Goal: Information Seeking & Learning: Find specific page/section

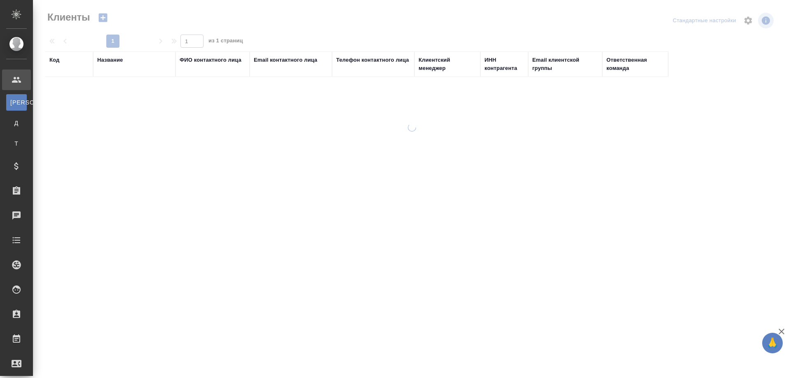
select select "RU"
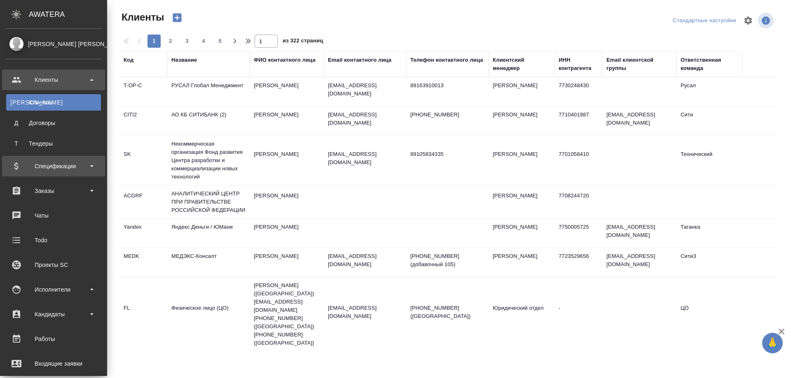
click at [45, 164] on div "Спецификации" at bounding box center [53, 166] width 95 height 12
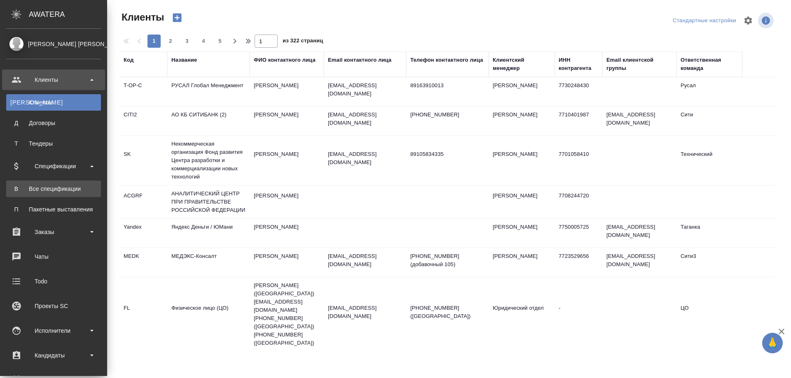
click at [42, 185] on div "Все спецификации" at bounding box center [53, 189] width 86 height 8
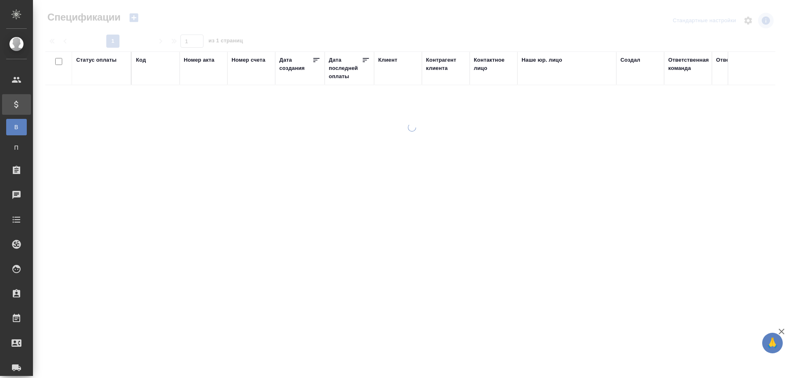
click at [142, 58] on div "Код" at bounding box center [141, 60] width 10 height 8
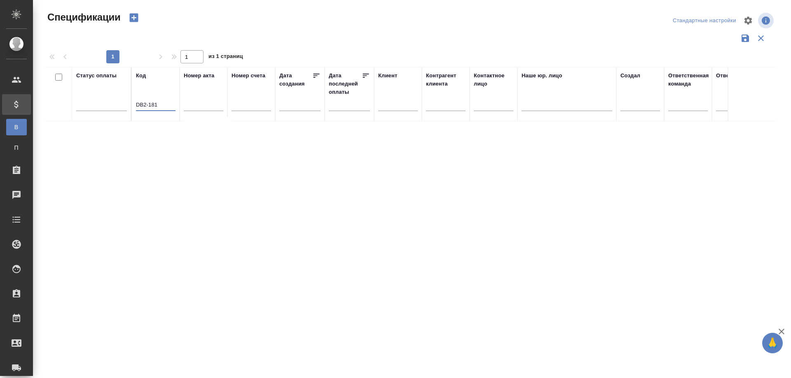
type input "DB2-181"
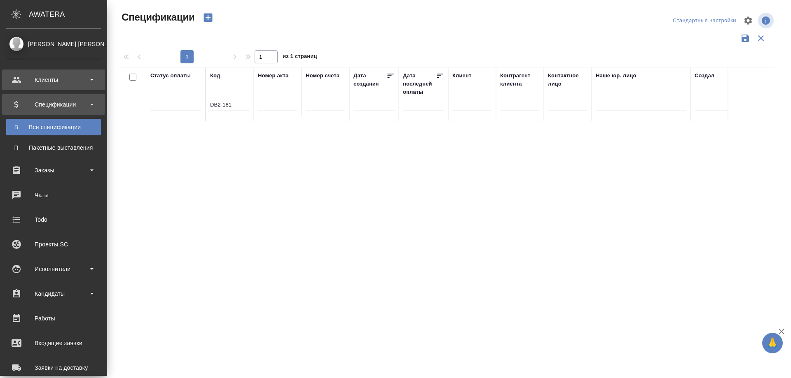
click at [61, 79] on div "Клиенты" at bounding box center [53, 80] width 95 height 12
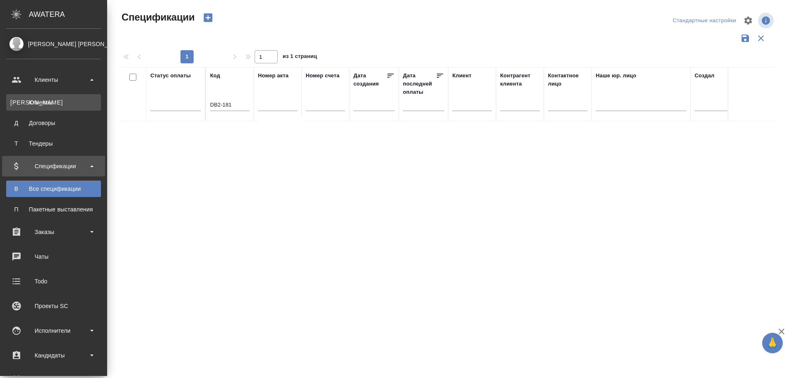
click at [61, 103] on div "Клиенты" at bounding box center [53, 102] width 86 height 8
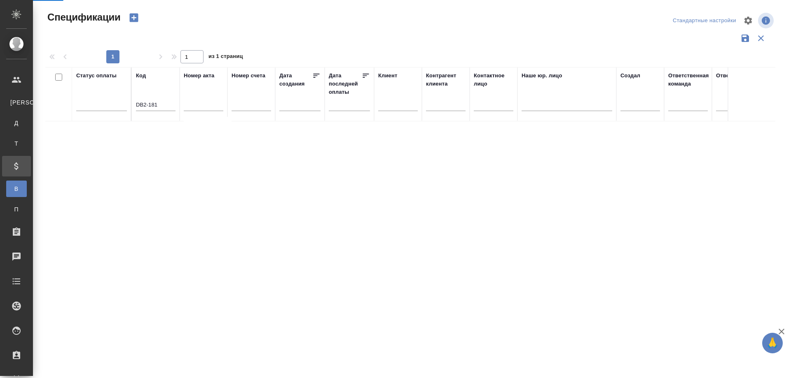
select select "RU"
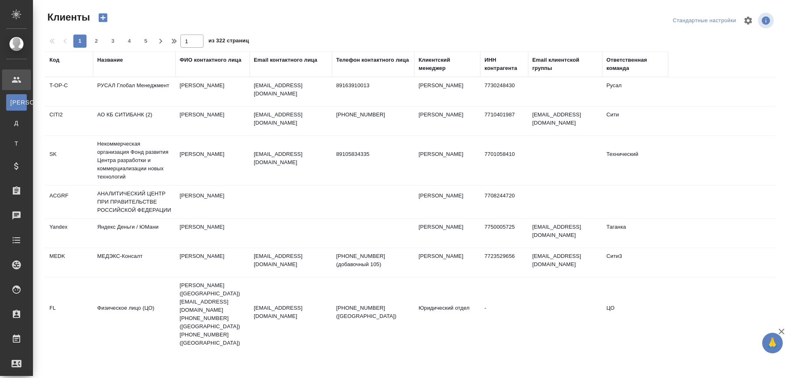
click at [115, 59] on div "Название" at bounding box center [110, 60] width 26 height 8
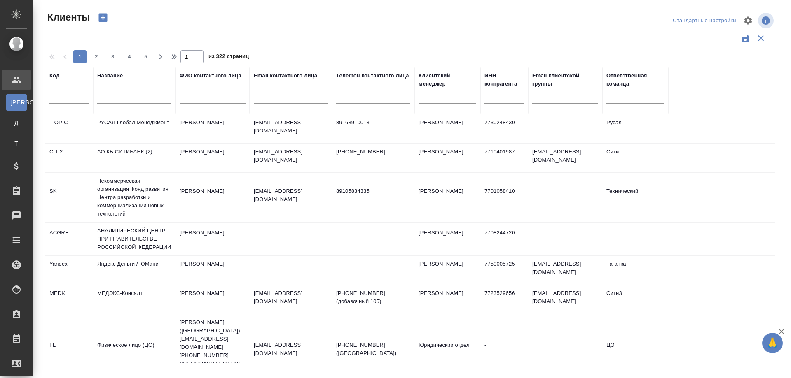
click at [119, 100] on input "text" at bounding box center [134, 98] width 74 height 10
paste input "CONFIDERI PTE"
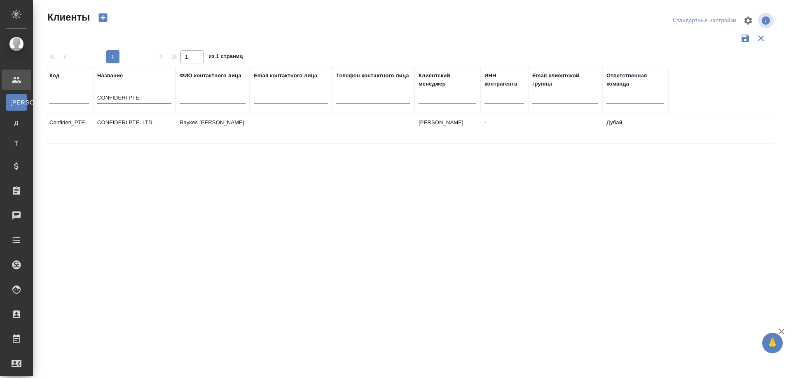
click at [133, 133] on td "CONFIDERI PTE. LTD." at bounding box center [134, 128] width 82 height 29
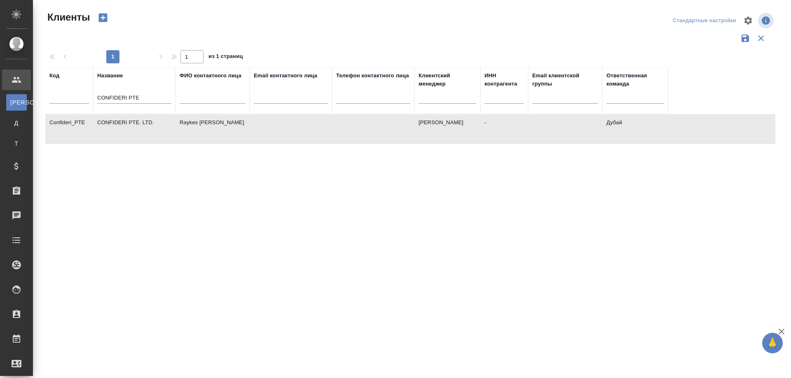
click at [133, 133] on td "CONFIDERI PTE. LTD." at bounding box center [134, 128] width 82 height 29
drag, startPoint x: 150, startPoint y: 98, endPoint x: 65, endPoint y: 101, distance: 84.9
click at [65, 101] on tr "Код Название CONFIDERI PTE ФИО контактного лица Email контактного лица Телефон …" at bounding box center [356, 90] width 623 height 47
paste input "Industry Marking"
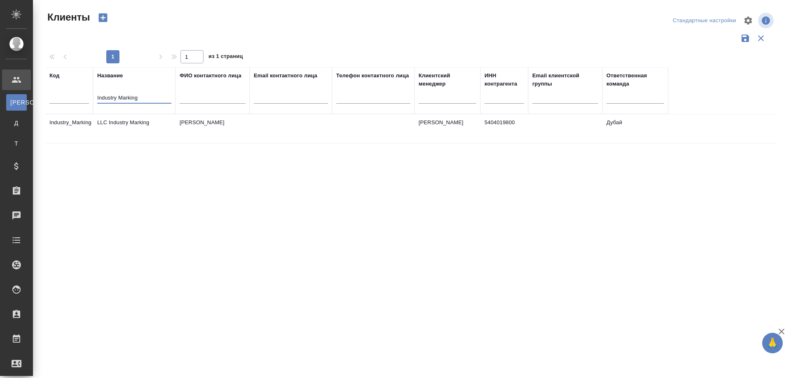
click at [137, 134] on td "LLC Industry Marking" at bounding box center [134, 128] width 82 height 29
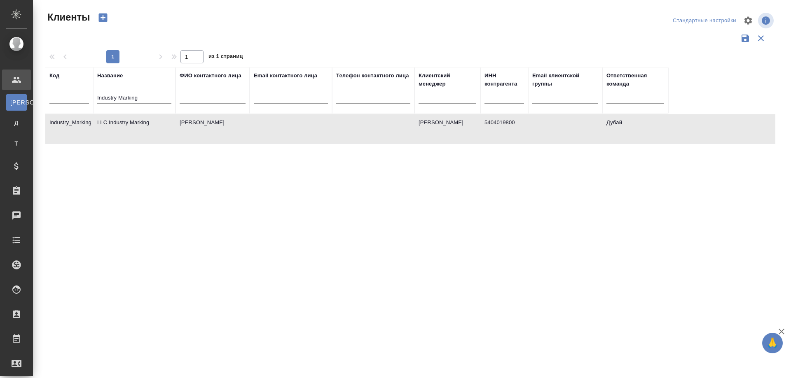
click at [137, 133] on td "LLC Industry Marking" at bounding box center [134, 128] width 82 height 29
drag, startPoint x: 148, startPoint y: 98, endPoint x: 70, endPoint y: 101, distance: 77.9
click at [70, 101] on tr "Код Название Industry Marking ФИО контактного лица Email контактного лица Телеф…" at bounding box center [356, 90] width 623 height 47
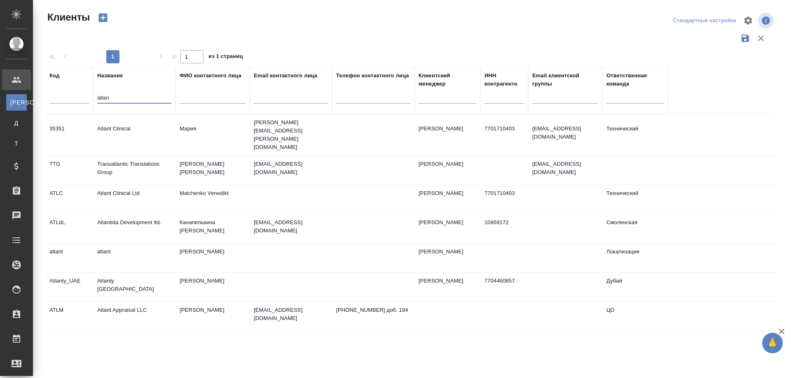
type input "atlan"
drag, startPoint x: 200, startPoint y: 351, endPoint x: 182, endPoint y: 345, distance: 18.4
click at [200, 351] on div "Код Название atlan ФИО контактного лица Email контактного лица Телефон контактн…" at bounding box center [410, 215] width 730 height 296
click at [131, 149] on td "Atlanty UAE" at bounding box center [134, 135] width 82 height 29
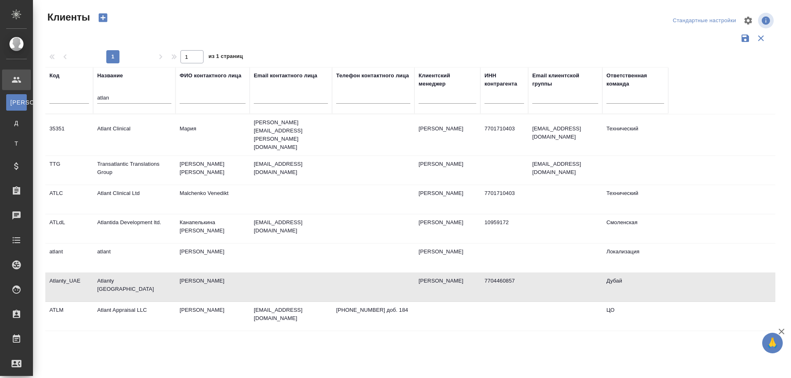
click at [131, 149] on td "Atlanty UAE" at bounding box center [134, 135] width 82 height 29
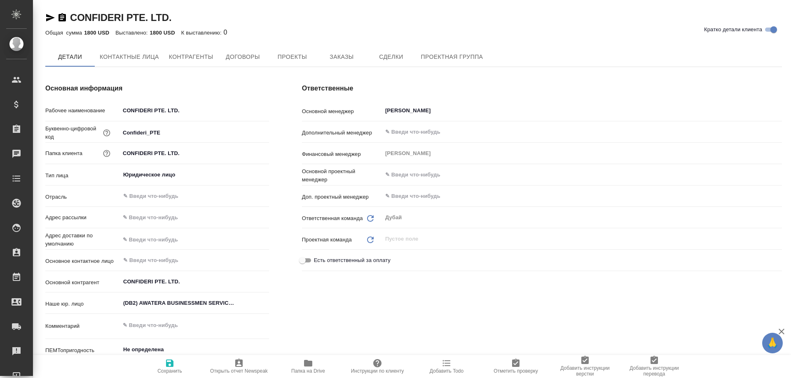
type textarea "x"
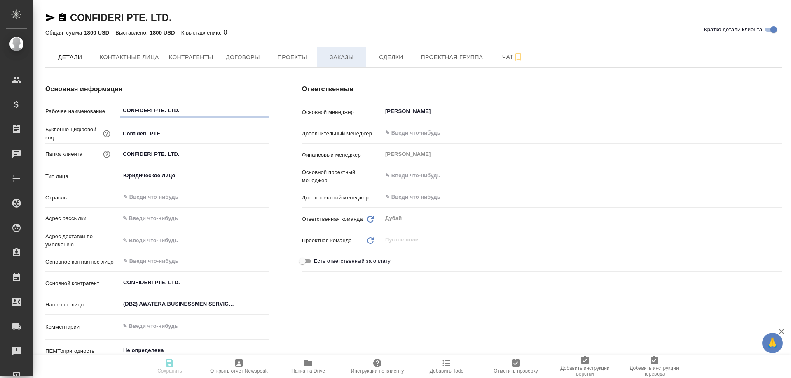
type textarea "x"
click at [329, 56] on span "Заказы" at bounding box center [342, 57] width 40 height 10
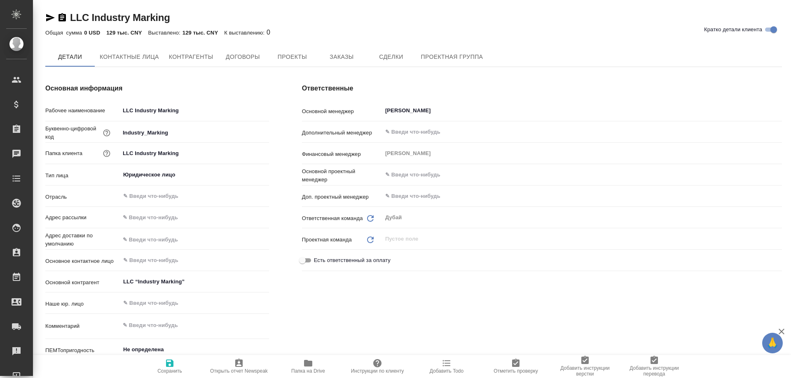
type textarea "x"
click at [336, 58] on span "Заказы" at bounding box center [342, 57] width 40 height 10
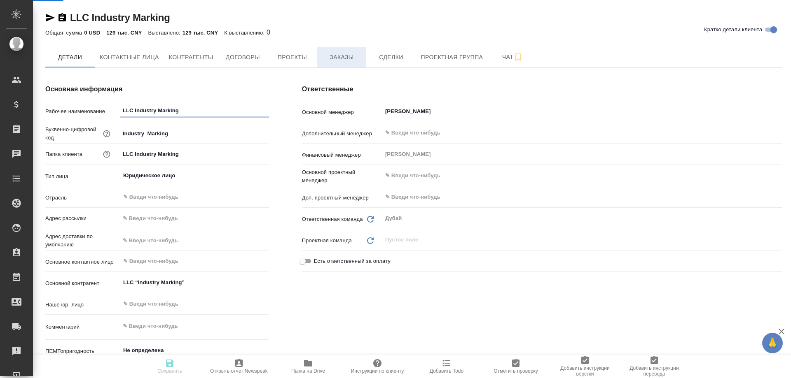
type textarea "x"
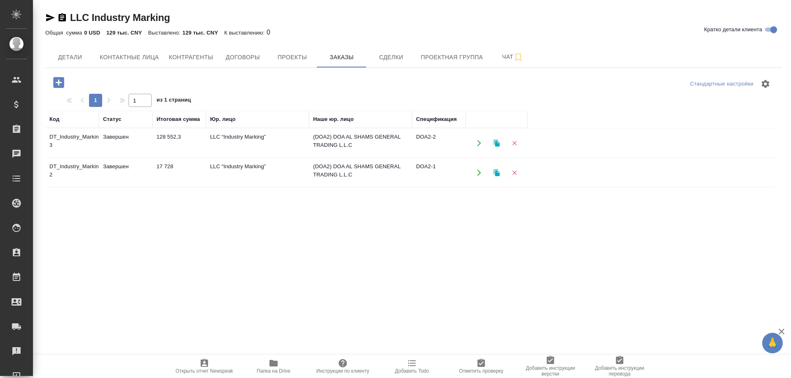
click at [346, 149] on td "(DOA2) DOA AL SHAMS GENERAL TRADING L.L.C" at bounding box center [360, 143] width 103 height 29
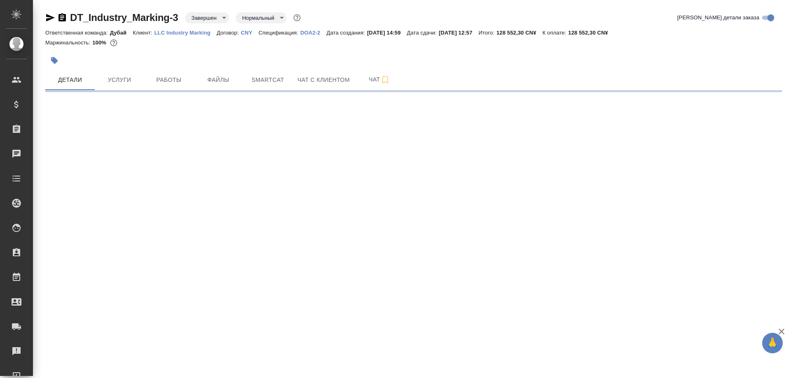
select select "RU"
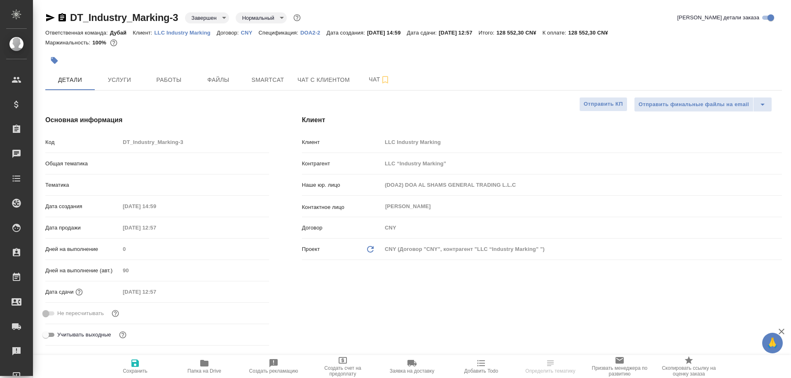
type textarea "x"
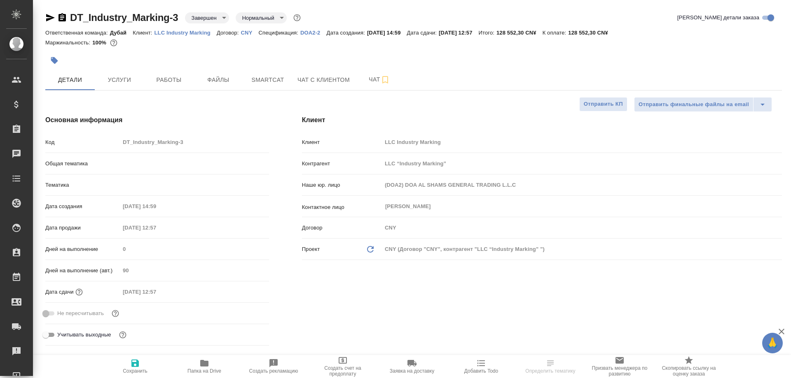
type textarea "x"
click at [307, 31] on p "DOA2-2" at bounding box center [313, 33] width 26 height 6
select select "RU"
type textarea "x"
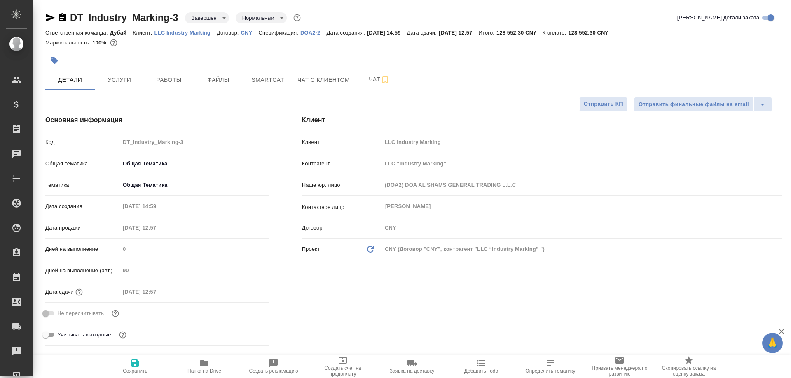
type textarea "x"
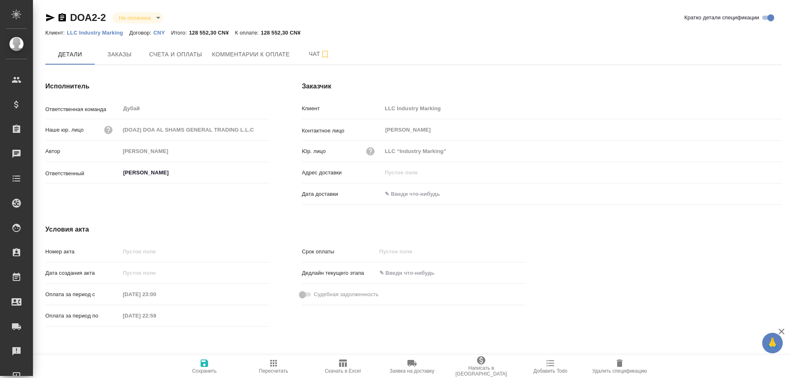
click at [157, 345] on div "Номер акта Дата создания акта Оплата за период с [DATE] 23:00 Оплата за период …" at bounding box center [157, 287] width 257 height 119
click at [105, 15] on link "DOA2-2" at bounding box center [88, 17] width 36 height 11
drag, startPoint x: 69, startPoint y: 9, endPoint x: 107, endPoint y: 16, distance: 38.9
click at [107, 16] on div "DOA2-2 Не оплачена notPayed [PERSON_NAME] детали спецификации Клиент: LLC Indus…" at bounding box center [413, 175] width 745 height 351
copy link "DOA2-2"
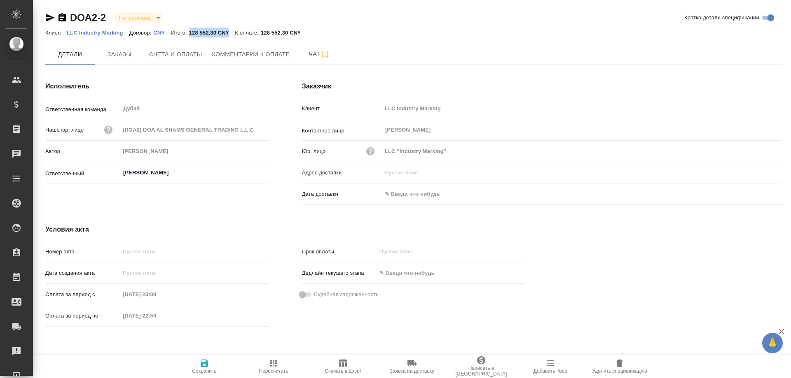
drag, startPoint x: 189, startPoint y: 32, endPoint x: 230, endPoint y: 32, distance: 40.4
click at [230, 32] on p "128 552,30 CN¥" at bounding box center [212, 33] width 46 height 6
click at [253, 344] on div "Номер акта Дата создания акта Оплата за период с 06.04.2023 23:00 Оплата за пер…" at bounding box center [157, 287] width 257 height 119
click at [180, 53] on span "Счета и оплаты" at bounding box center [175, 54] width 53 height 10
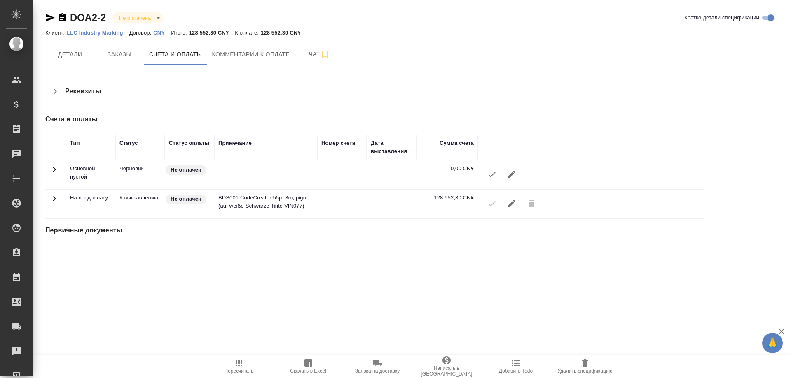
click at [676, 348] on div ".cls-1 fill:#fff; AWATERA Smotraeva Evgenia Клиенты Спецификации Заказы 0 Чаты …" at bounding box center [395, 189] width 791 height 378
click at [242, 343] on div ".cls-1 fill:#fff; AWATERA Smotraeva Evgenia Клиенты Спецификации Заказы 0 Чаты …" at bounding box center [395, 189] width 791 height 378
click at [82, 53] on span "Детали" at bounding box center [70, 54] width 40 height 10
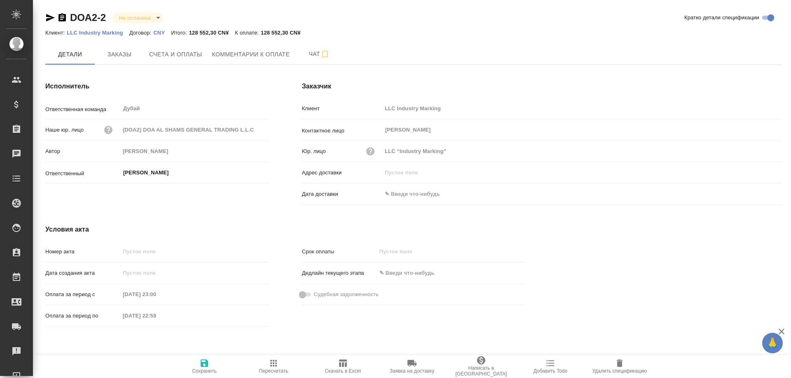
click at [131, 59] on span "Заказы" at bounding box center [120, 54] width 40 height 10
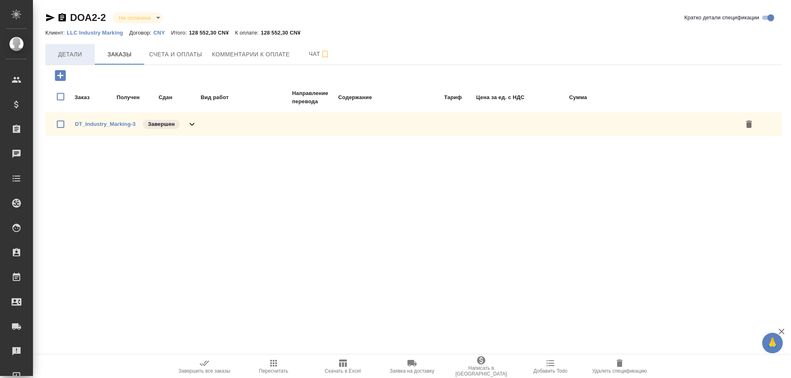
click at [68, 54] on span "Детали" at bounding box center [70, 54] width 40 height 10
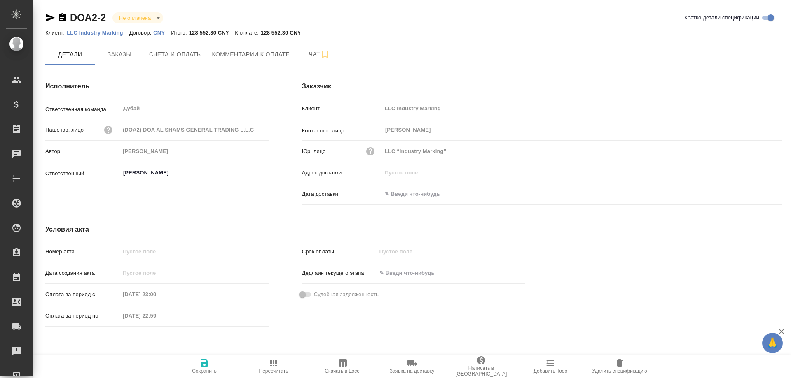
click at [225, 345] on div "Номер акта Дата создания акта Оплата за период с 06.04.2023 23:00 Оплата за пер…" at bounding box center [157, 287] width 257 height 119
click at [143, 367] on div "Сохранить Пересчитать Скачать в Excel Заявка на доставку Написать в Ardep Добав…" at bounding box center [412, 366] width 758 height 23
click at [245, 339] on div "Номер акта Дата создания акта Оплата за период с 06.04.2023 23:00 Оплата за пер…" at bounding box center [157, 287] width 257 height 119
click at [325, 341] on div "Срок оплаты Дедлайн текущего этапа Судебная задолженность" at bounding box center [413, 287] width 257 height 119
click at [188, 349] on div "DOA2-2 Не оплачена notPayed Кратко детали спецификации Клиент: LLC Industry Mar…" at bounding box center [413, 175] width 745 height 351
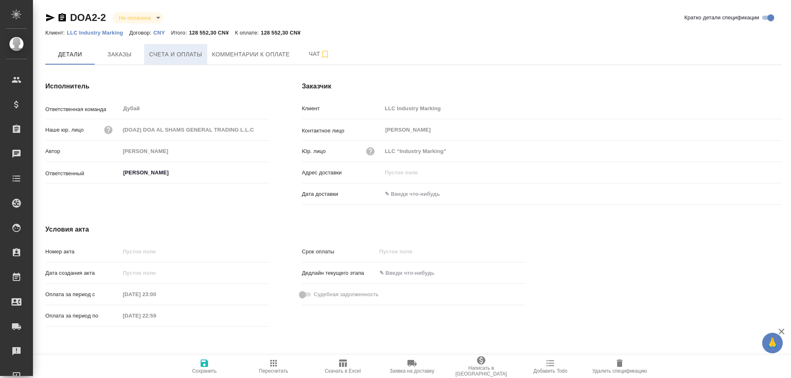
click at [179, 58] on span "Счета и оплаты" at bounding box center [175, 54] width 53 height 10
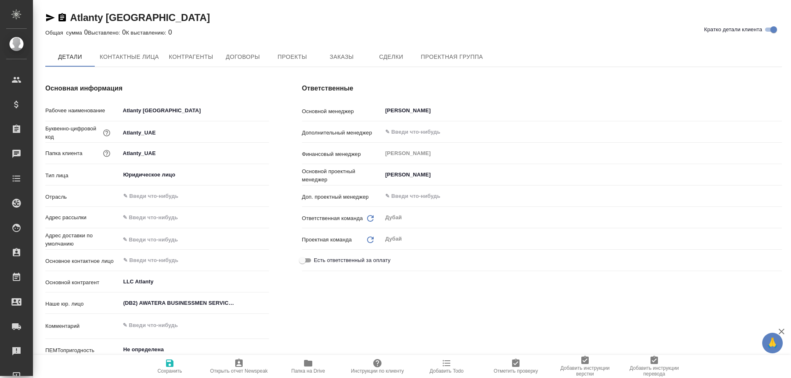
type textarea "x"
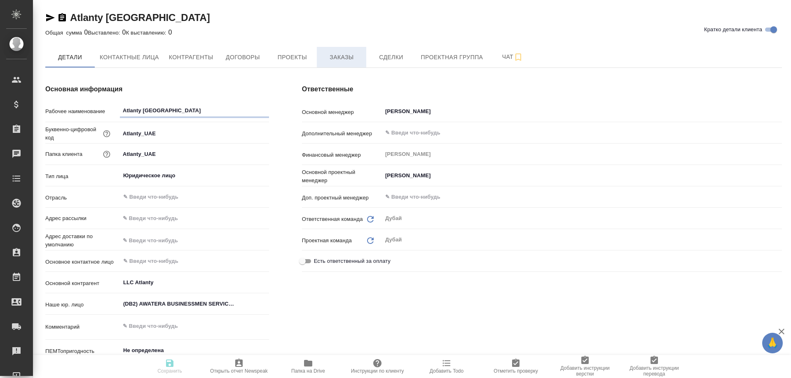
type textarea "x"
click at [358, 53] on span "Заказы" at bounding box center [342, 57] width 40 height 10
type textarea "x"
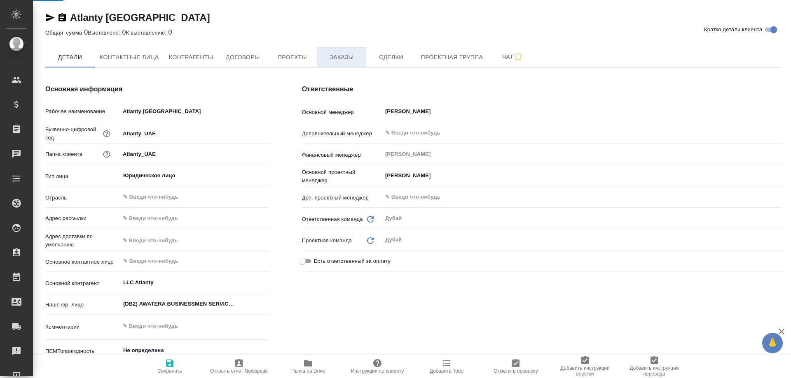
type textarea "x"
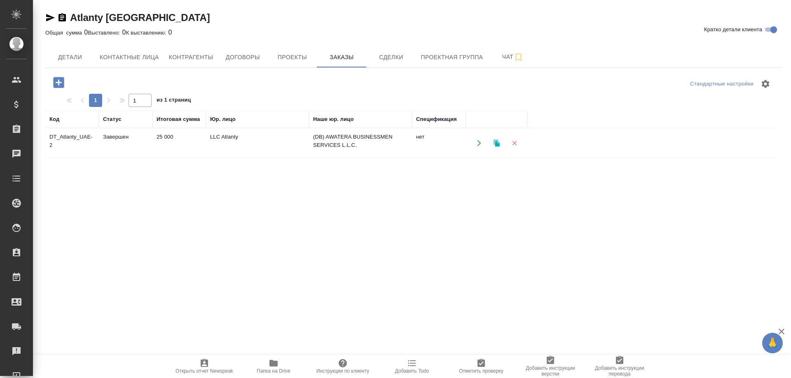
click at [184, 145] on td "25 000" at bounding box center [179, 143] width 54 height 29
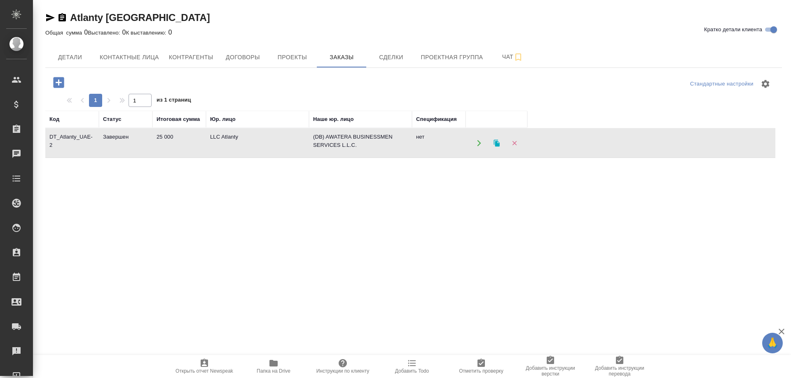
click at [184, 145] on td "25 000" at bounding box center [179, 143] width 54 height 29
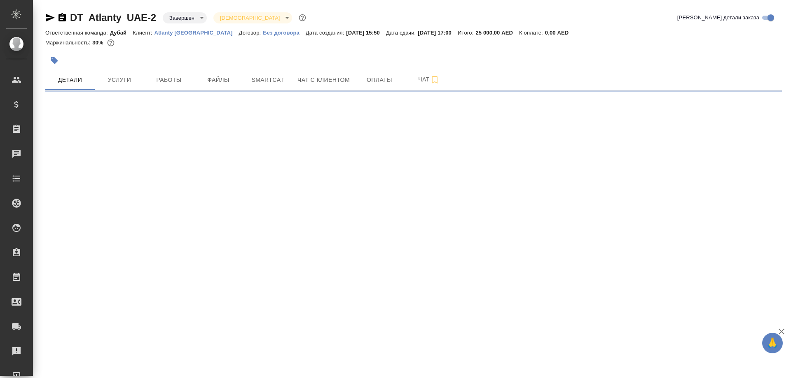
select select "RU"
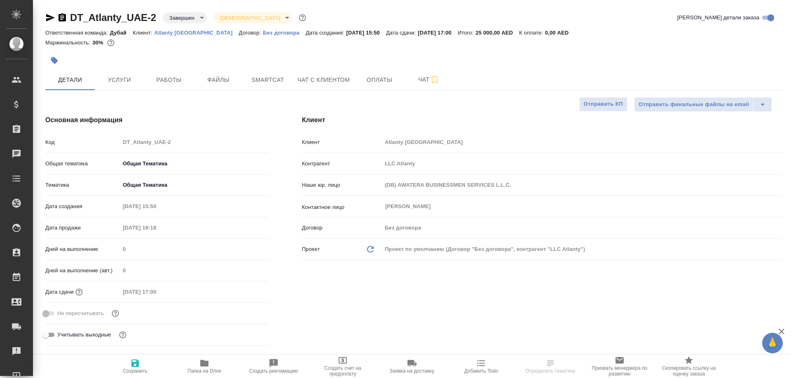
type textarea "x"
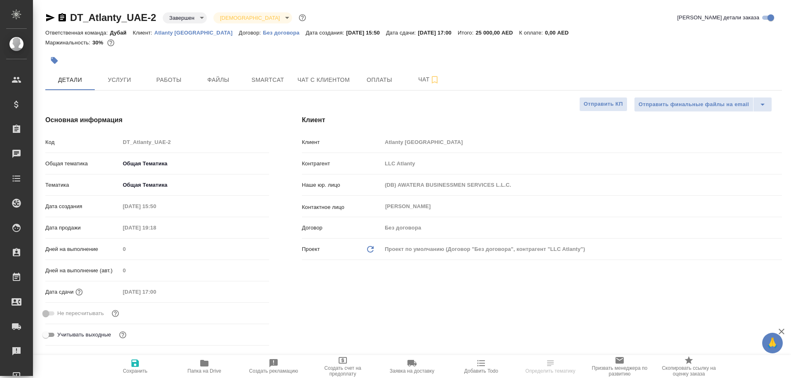
type textarea "x"
click at [368, 82] on span "Оплаты" at bounding box center [380, 80] width 40 height 10
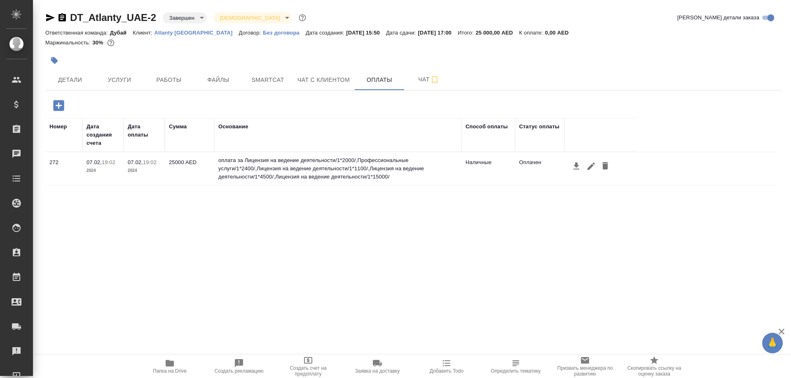
drag, startPoint x: 493, startPoint y: 163, endPoint x: 467, endPoint y: 160, distance: 26.5
click at [467, 160] on td "Наличные" at bounding box center [488, 168] width 54 height 29
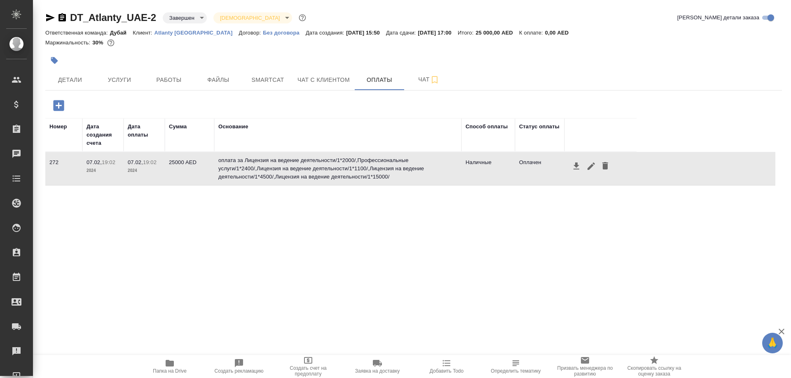
click at [373, 279] on div "Номер Дата создания счета Дата оплаты Сумма Основание Способ оплаты Статус опла…" at bounding box center [410, 241] width 730 height 247
click at [203, 344] on div "Номер Дата создания счета Дата оплаты Сумма Основание Способ оплаты Статус опла…" at bounding box center [410, 241] width 730 height 247
click at [358, 343] on div "Номер Дата создания счета Дата оплаты Сумма Основание Способ оплаты Статус опла…" at bounding box center [410, 241] width 730 height 247
click at [380, 347] on div "Номер Дата создания счета Дата оплаты Сумма Основание Способ оплаты Статус опла…" at bounding box center [410, 241] width 730 height 247
click at [273, 347] on div "Номер Дата создания счета Дата оплаты Сумма Основание Способ оплаты Статус опла…" at bounding box center [410, 241] width 730 height 247
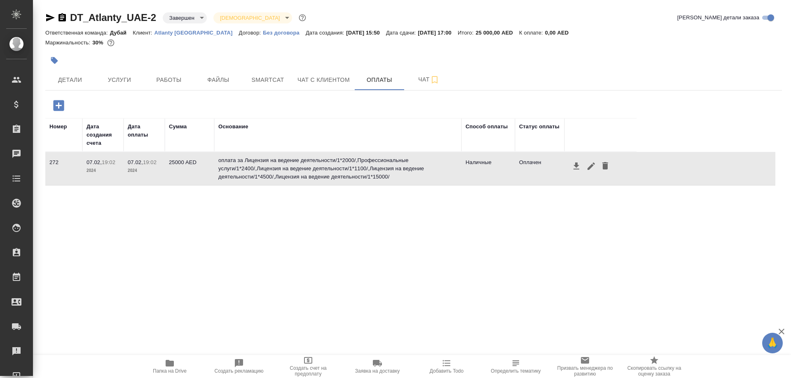
click at [161, 31] on p "Atlanty UAE" at bounding box center [196, 33] width 84 height 6
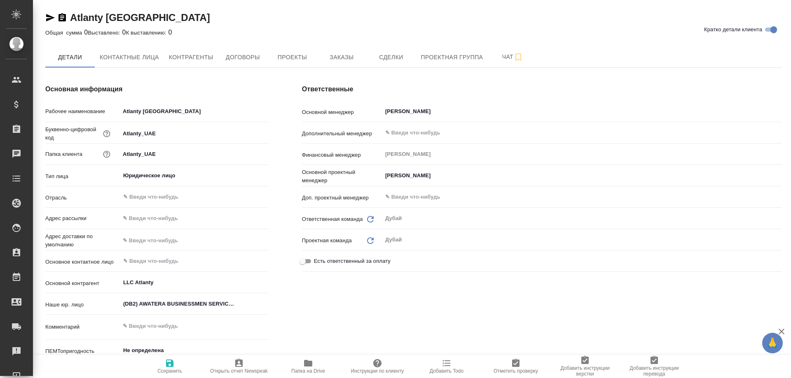
type textarea "x"
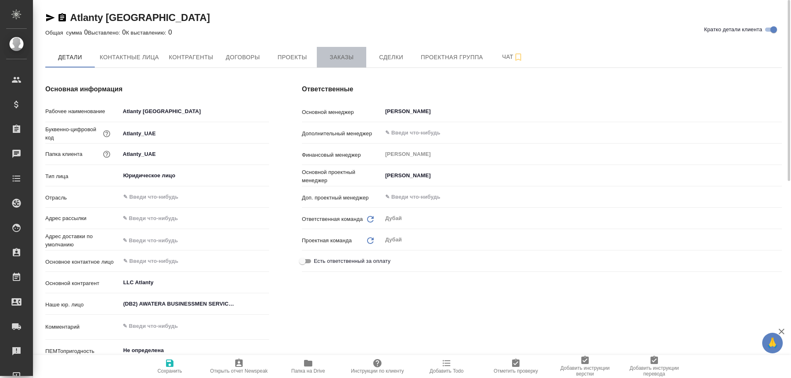
click at [340, 56] on span "Заказы" at bounding box center [342, 57] width 40 height 10
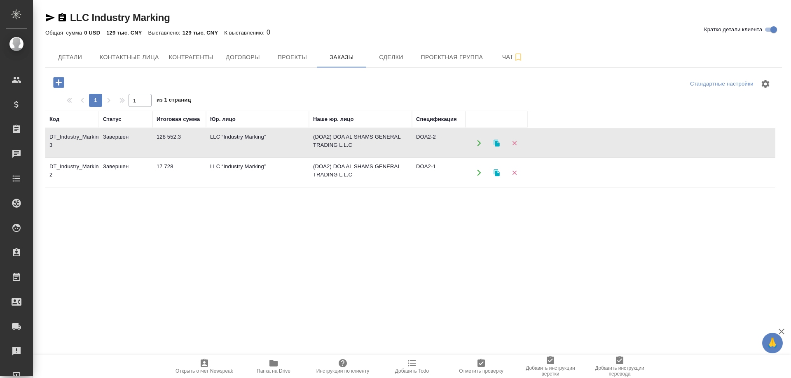
click at [223, 158] on td "LLC “Industry Marking”" at bounding box center [257, 143] width 103 height 29
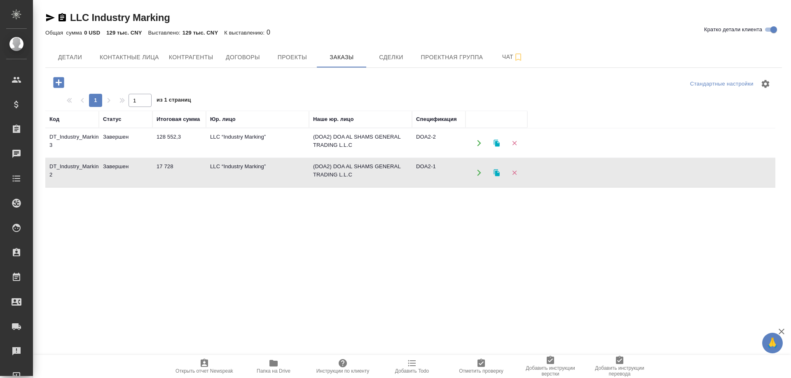
click at [223, 158] on td "LLC “Industry Marking”" at bounding box center [257, 143] width 103 height 29
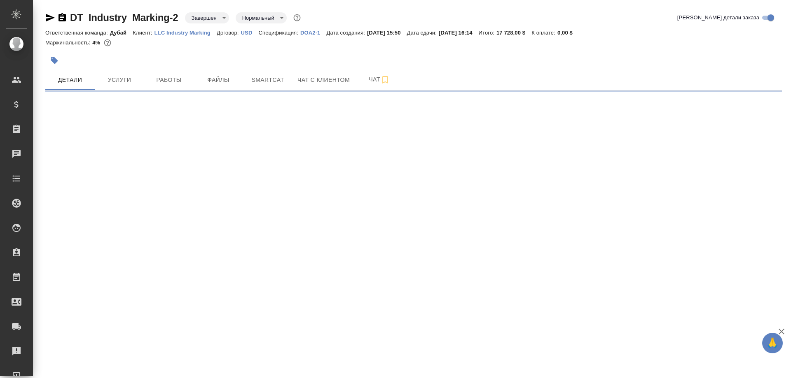
select select "RU"
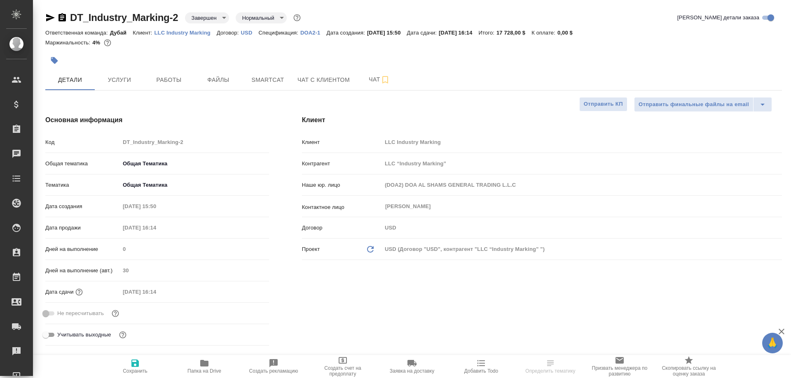
type textarea "x"
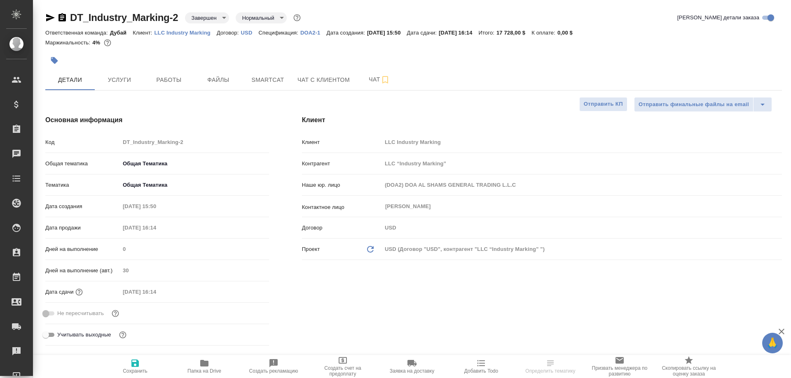
type textarea "x"
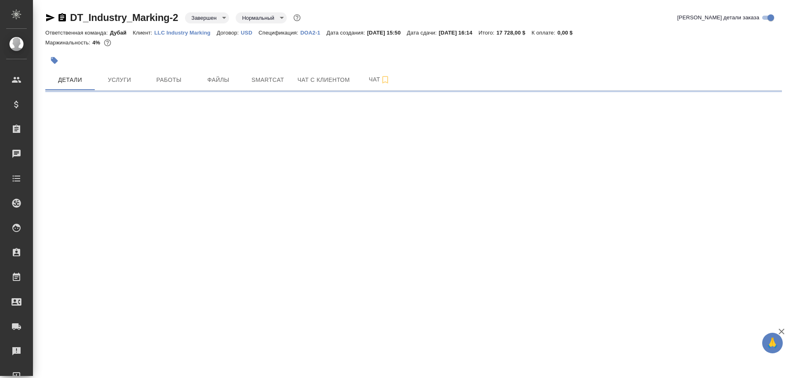
select select "RU"
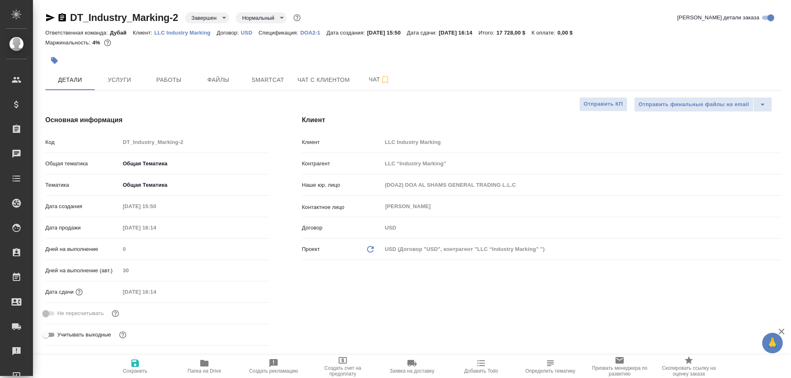
type textarea "x"
drag, startPoint x: 121, startPoint y: 367, endPoint x: 120, endPoint y: 372, distance: 5.9
click at [120, 372] on span "Сохранить" at bounding box center [134, 367] width 59 height 16
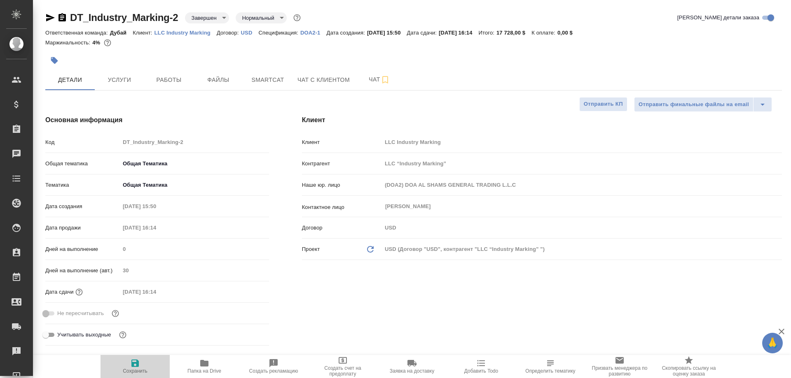
type textarea "x"
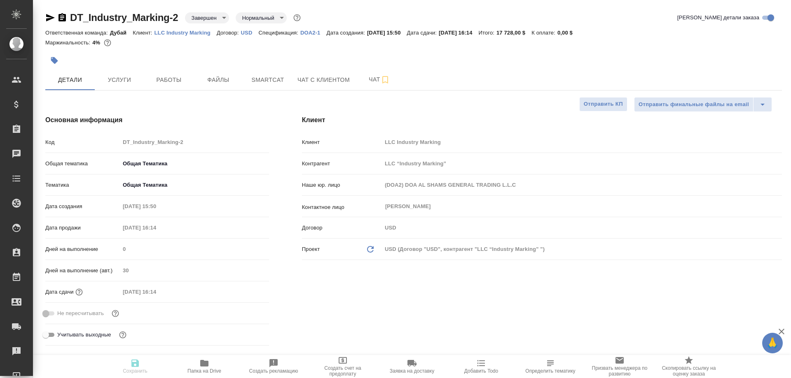
type textarea "x"
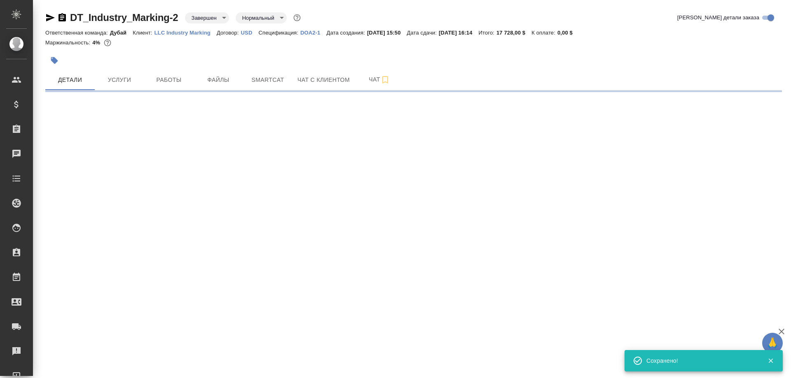
select select "RU"
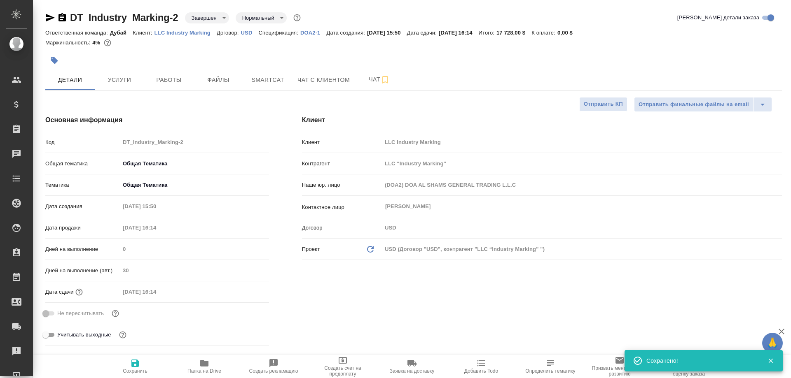
type textarea "x"
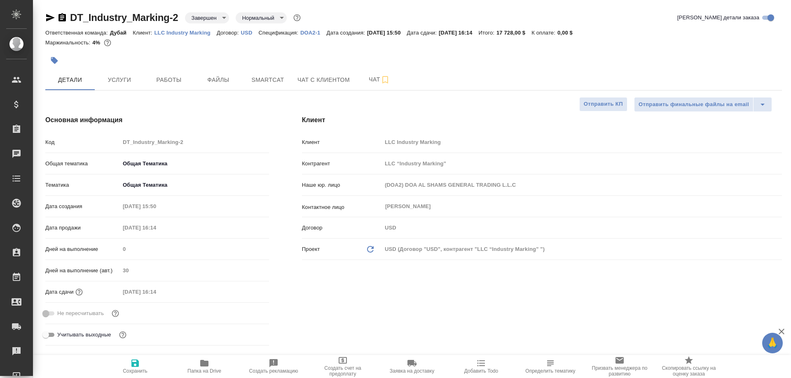
type textarea "x"
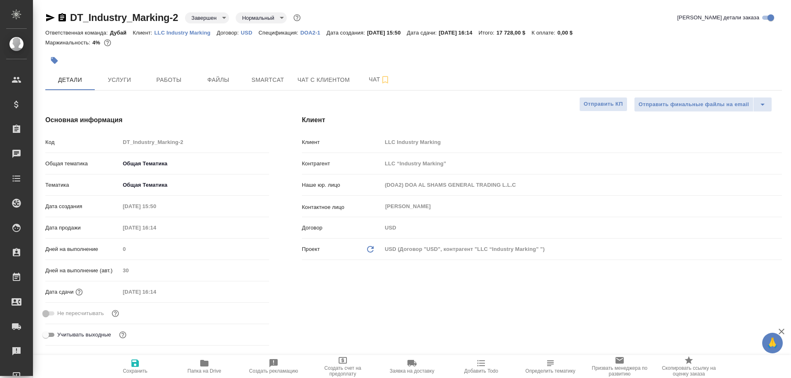
type textarea "x"
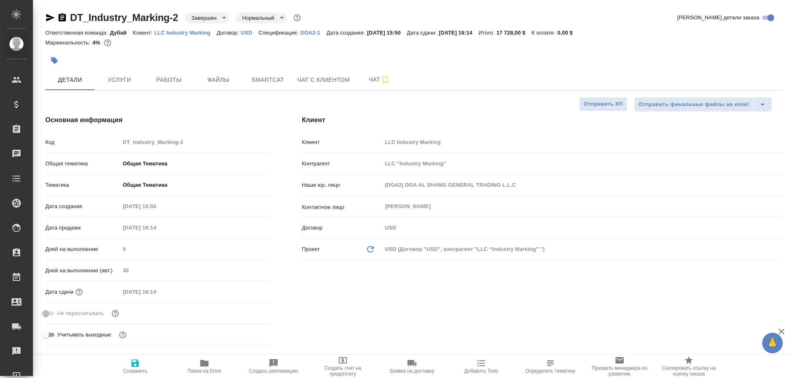
type textarea "x"
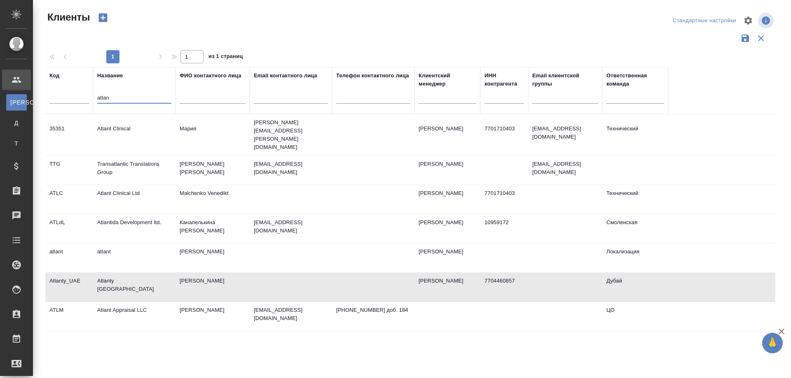
select select "RU"
click at [91, 96] on tr "Код Название atlan ФИО контактного лица Email контактного лица Телефон контактн…" at bounding box center [356, 90] width 623 height 47
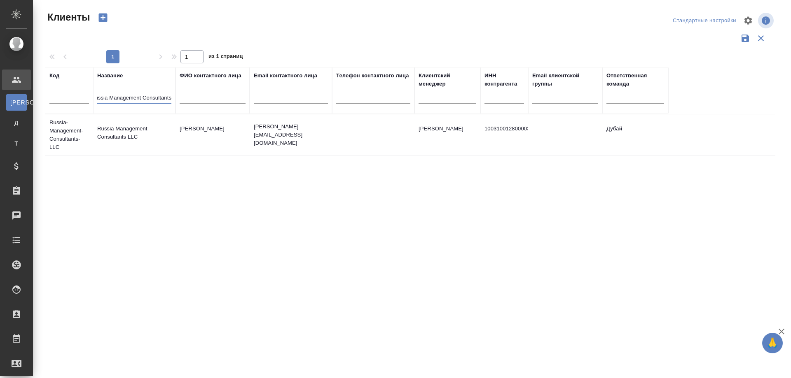
type input "Russia Management Consultants"
click at [135, 148] on td "Russia Management Consultants LLC" at bounding box center [134, 135] width 82 height 29
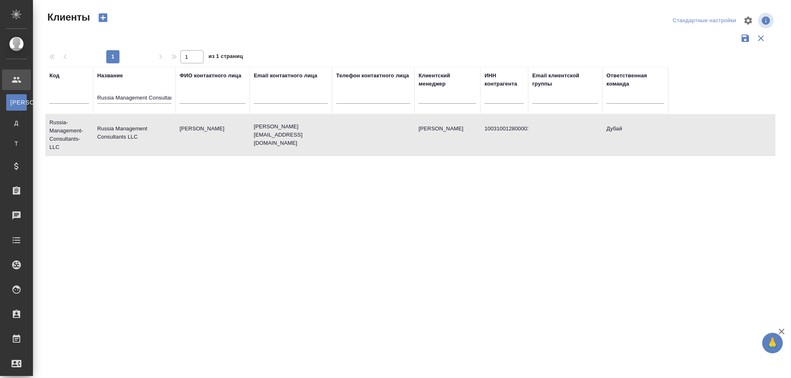
click at [135, 148] on td "Russia Management Consultants LLC" at bounding box center [134, 135] width 82 height 29
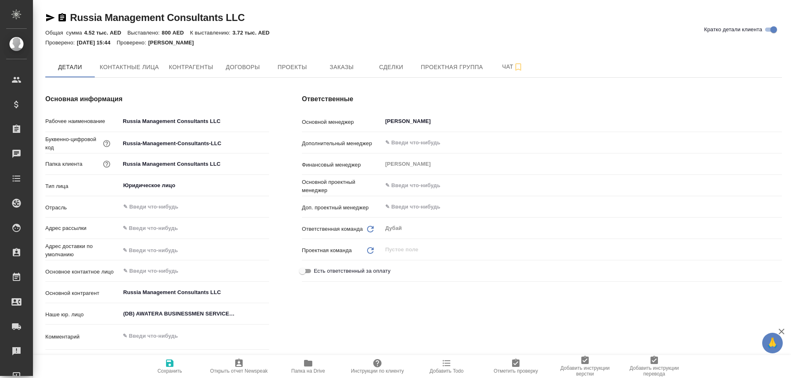
type textarea "x"
click at [336, 69] on span "Заказы" at bounding box center [342, 67] width 40 height 10
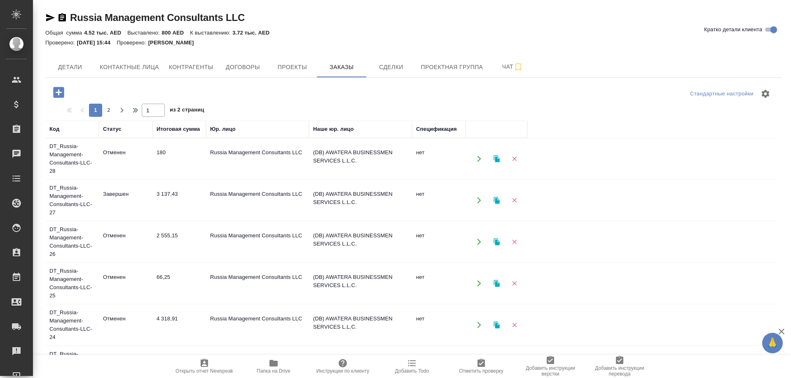
click at [128, 367] on div "Открыть отчет Newspeak Папка на Drive Инструкции по клиенту Добавить Todo Отмет…" at bounding box center [412, 366] width 758 height 23
click at [365, 173] on td "(DB) AWATERA BUSINESSMEN SERVICES L.L.C." at bounding box center [360, 159] width 103 height 29
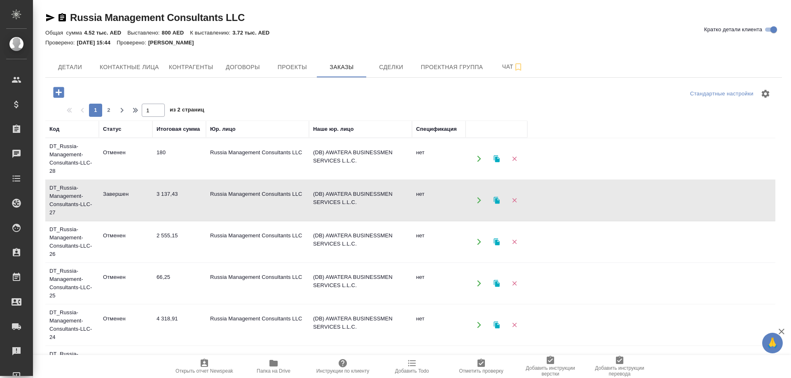
click at [365, 173] on td "(DB) AWATERA BUSINESSMEN SERVICES L.L.C." at bounding box center [360, 159] width 103 height 29
click at [164, 33] on p "800 AED" at bounding box center [176, 33] width 28 height 6
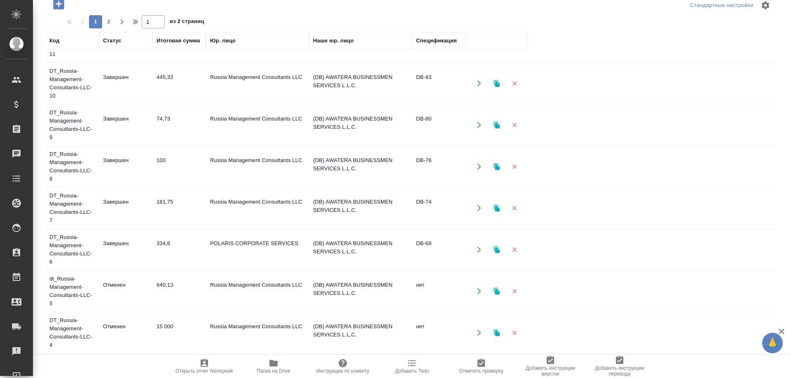
scroll to position [736, 0]
click at [145, 368] on div "Открыть отчет Newspeak Папка на Drive Инструкции по клиенту Добавить Todo Отмет…" at bounding box center [412, 366] width 758 height 23
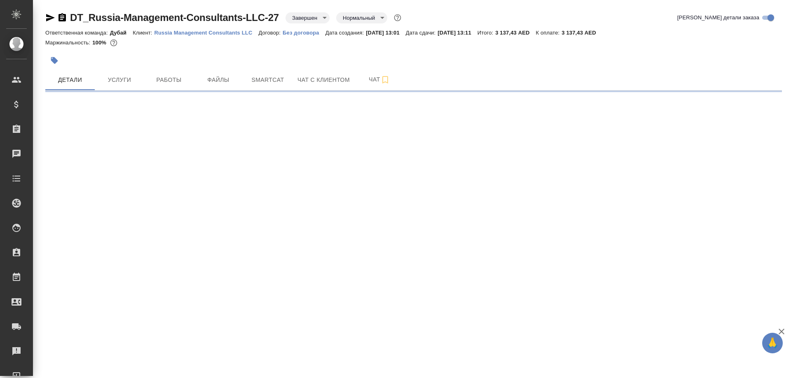
select select "RU"
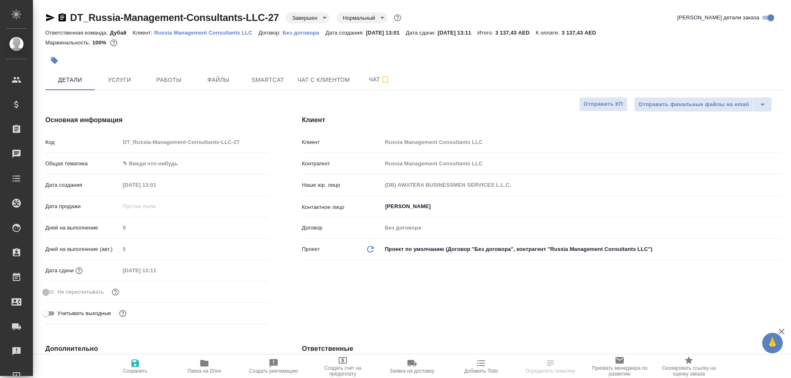
type textarea "x"
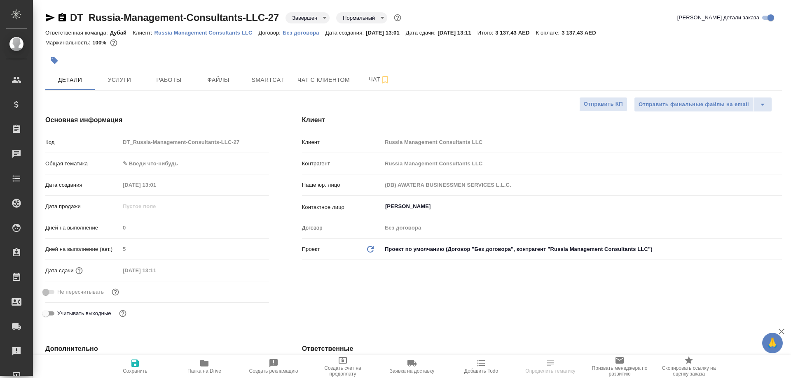
type textarea "x"
